Goal: Information Seeking & Learning: Learn about a topic

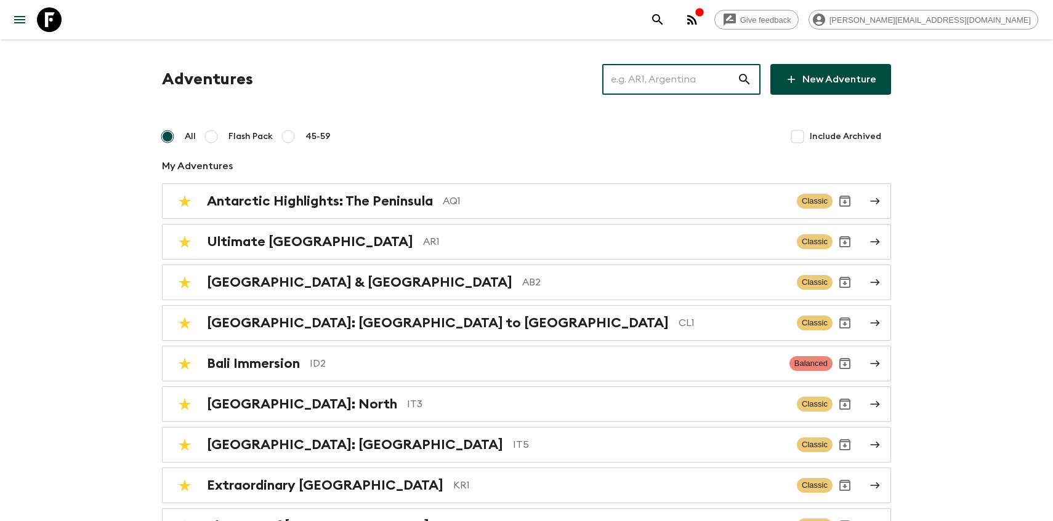
click at [629, 71] on input "text" at bounding box center [669, 79] width 135 height 34
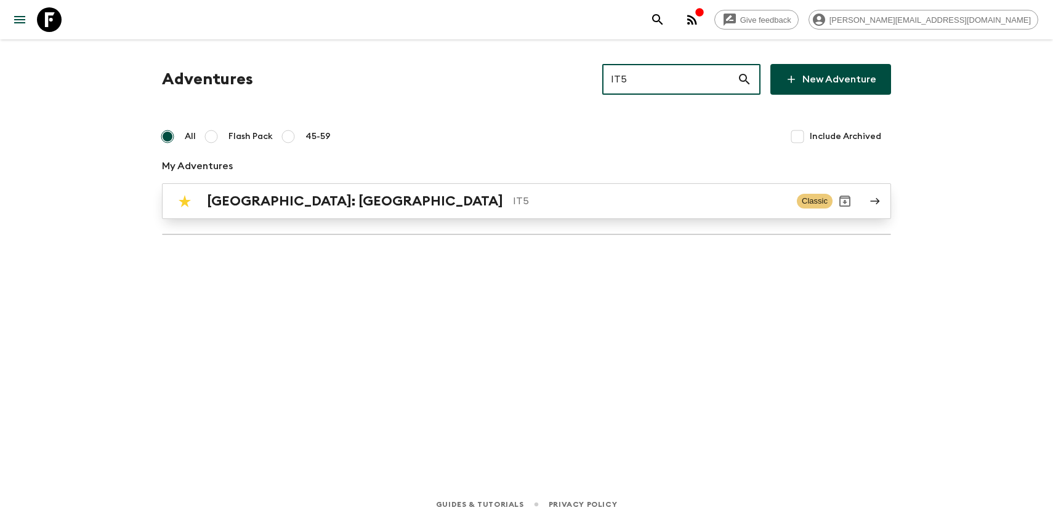
type input "IT5"
click at [513, 204] on p "IT5" at bounding box center [650, 201] width 274 height 15
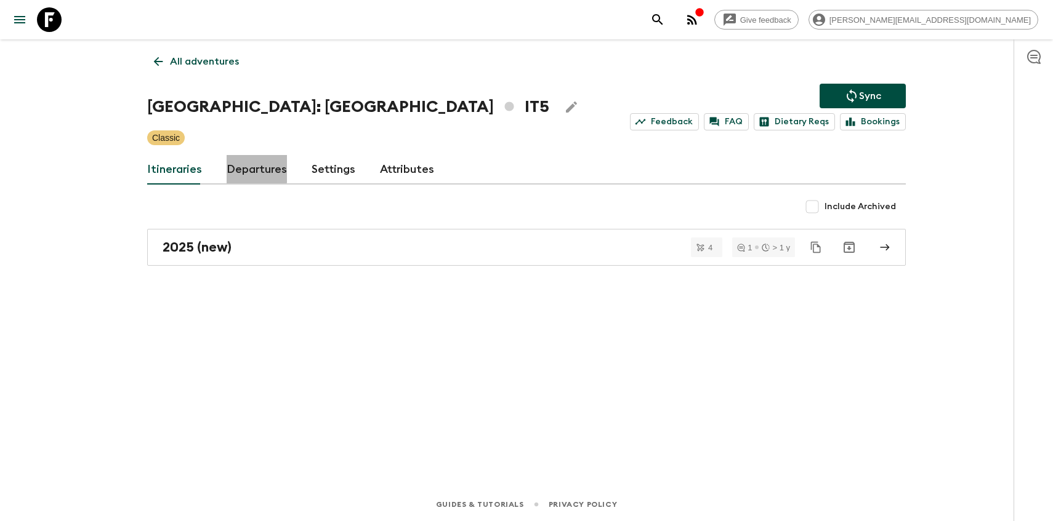
click at [243, 162] on link "Departures" at bounding box center [257, 170] width 60 height 30
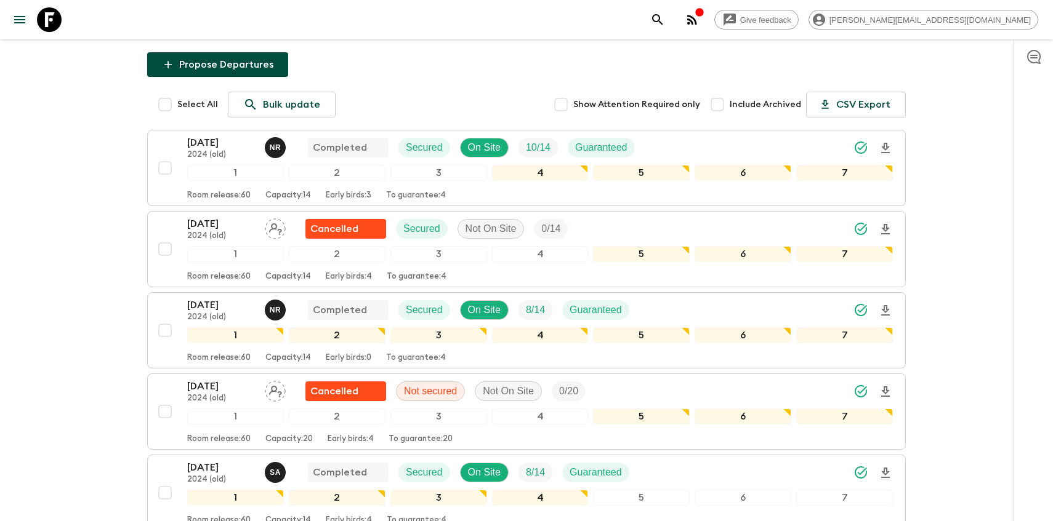
scroll to position [148, 0]
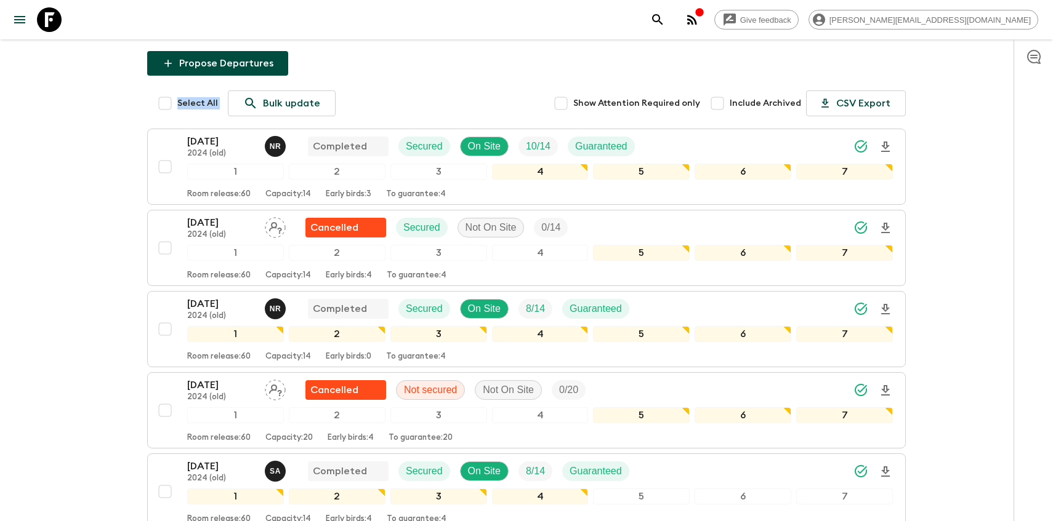
drag, startPoint x: 72, startPoint y: 66, endPoint x: 275, endPoint y: 82, distance: 203.8
click at [275, 82] on div "Give feedback [PERSON_NAME][EMAIL_ADDRESS][DOMAIN_NAME] All adventures [GEOGRAP…" at bounding box center [526, 491] width 1053 height 1278
click at [63, 111] on div "Give feedback [PERSON_NAME][EMAIL_ADDRESS][DOMAIN_NAME] All adventures [GEOGRAP…" at bounding box center [526, 491] width 1053 height 1278
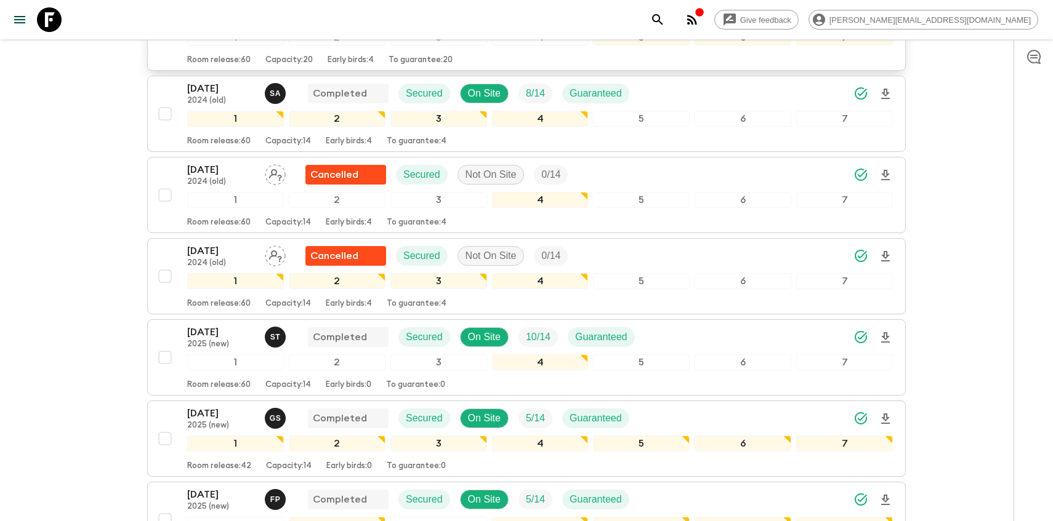
scroll to position [715, 0]
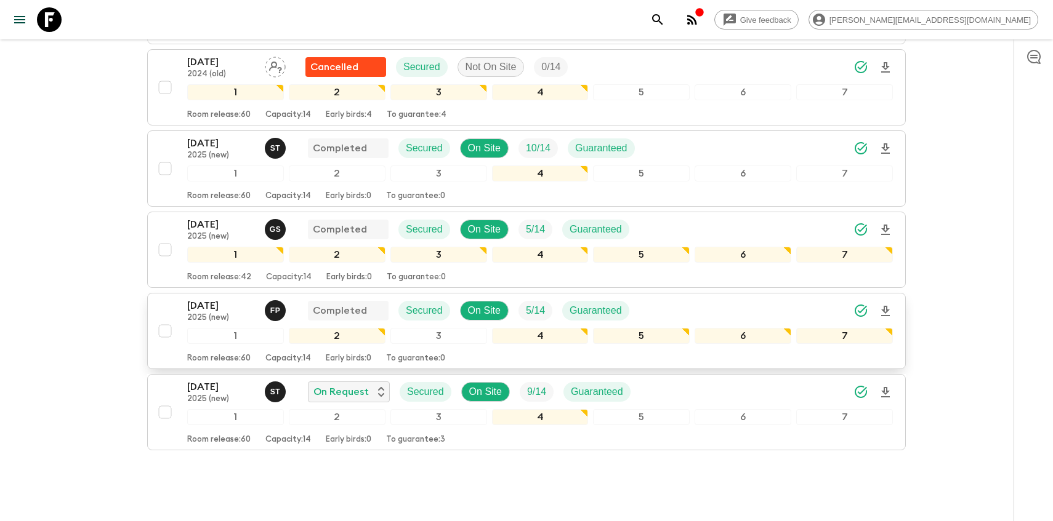
click at [185, 305] on div "[DATE] 2025 (new) F P Completed Secured On Site 5 / 14 Guaranteed 1 2 3 4 5 6 7…" at bounding box center [523, 331] width 740 height 65
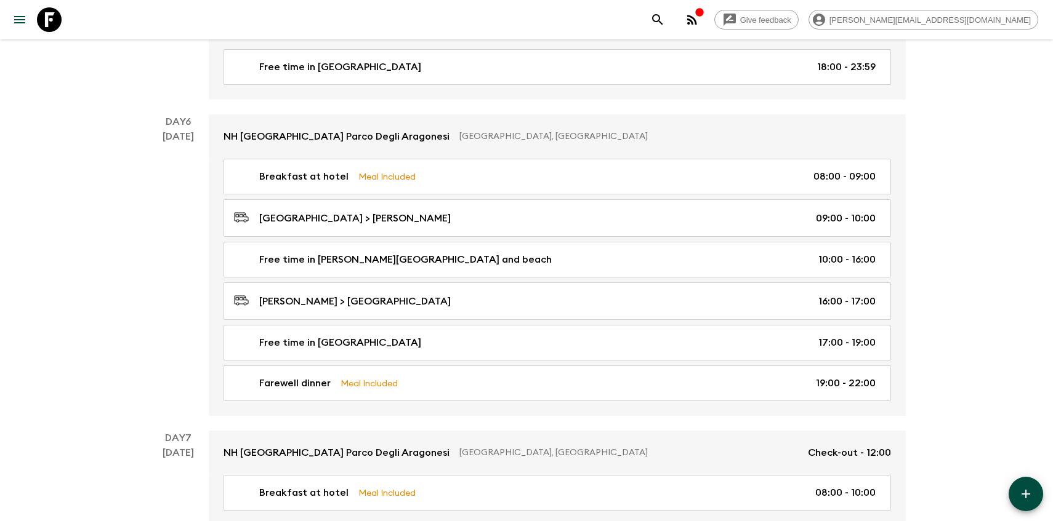
scroll to position [1621, 0]
drag, startPoint x: 164, startPoint y: 106, endPoint x: 187, endPoint y: 133, distance: 34.5
click at [206, 157] on div "Day 6 [DATE]" at bounding box center [178, 265] width 62 height 302
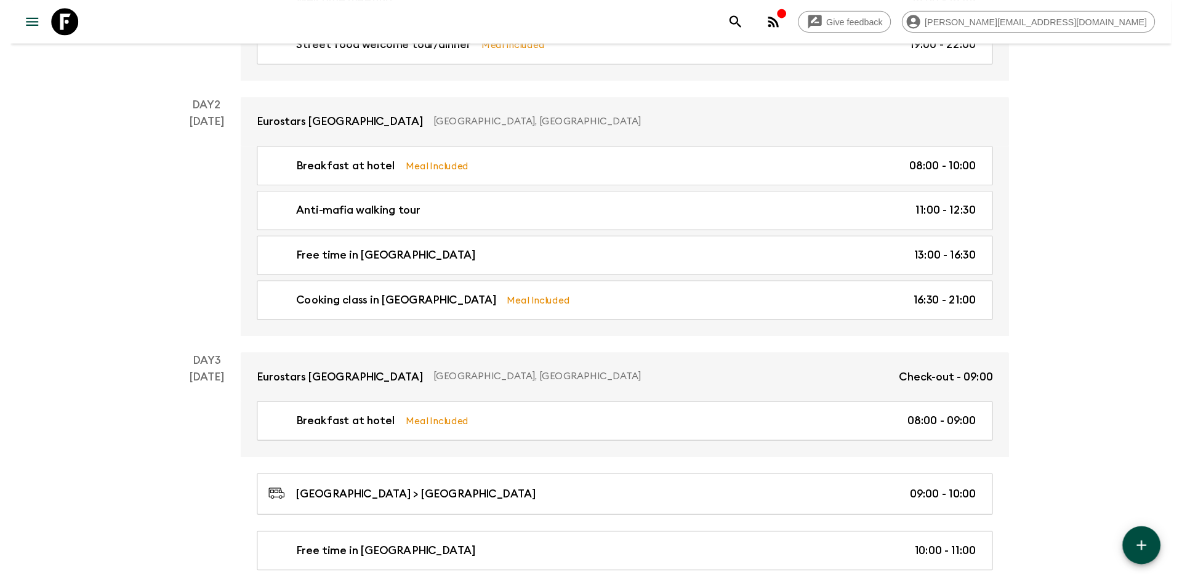
scroll to position [0, 0]
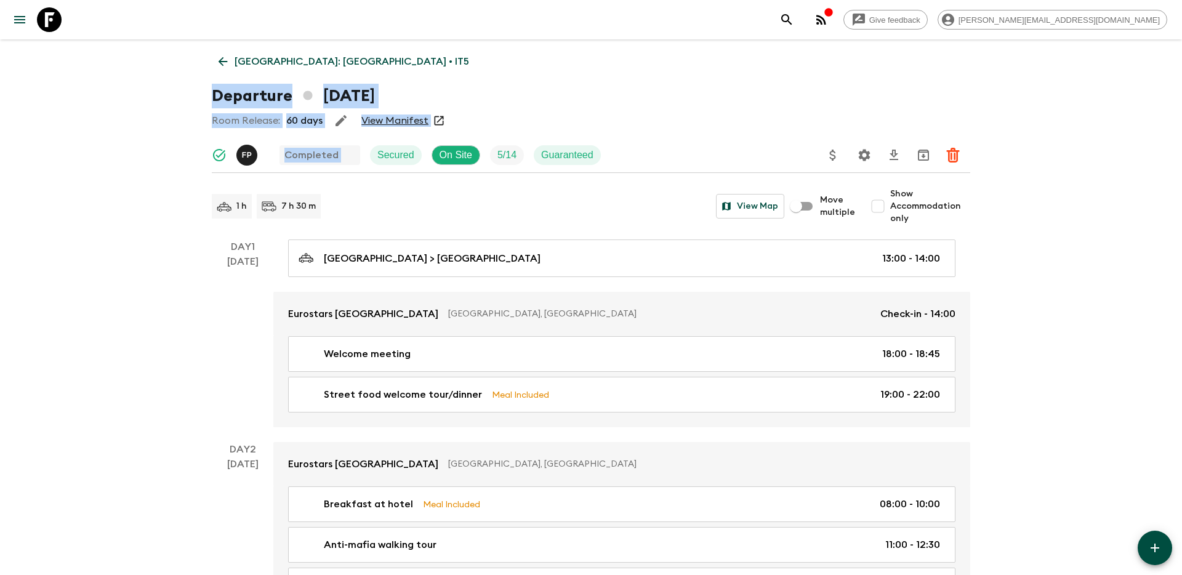
drag, startPoint x: 195, startPoint y: 47, endPoint x: 484, endPoint y: 161, distance: 311.5
